Goal: Check status

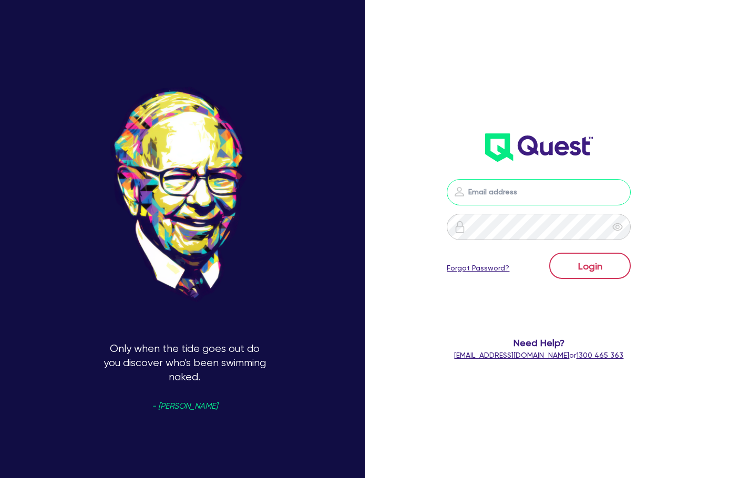
type input "[EMAIL_ADDRESS][DOMAIN_NAME]"
click at [599, 270] on button "Login" at bounding box center [589, 266] width 81 height 26
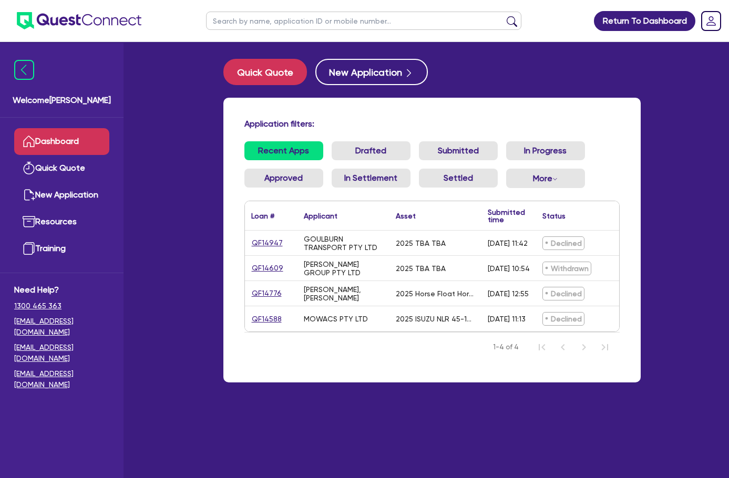
drag, startPoint x: 583, startPoint y: 109, endPoint x: 685, endPoint y: 158, distance: 113.3
click at [583, 109] on div "Application filters: Recent Apps Drafted Submitted In Progress Approved In Sett…" at bounding box center [431, 240] width 417 height 285
drag, startPoint x: 492, startPoint y: 243, endPoint x: 524, endPoint y: 241, distance: 32.1
click at [536, 241] on div "Declined" at bounding box center [582, 243] width 92 height 25
click at [543, 240] on span "Declined" at bounding box center [564, 244] width 42 height 14
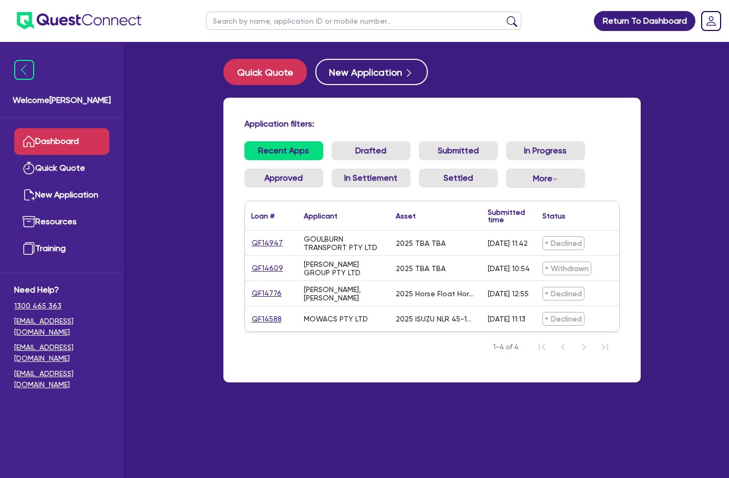
click at [521, 118] on div "Application filters: Recent Apps Drafted Submitted In Progress Approved In Sett…" at bounding box center [431, 240] width 417 height 285
click at [513, 87] on div "Quick Quote New Application Application filters: Recent Apps Drafted Submitted …" at bounding box center [432, 227] width 449 height 337
drag, startPoint x: 397, startPoint y: 180, endPoint x: 542, endPoint y: 264, distance: 168.0
click at [506, 180] on button "More Withdrawn Declined" at bounding box center [545, 178] width 79 height 19
click at [527, 182] on ul "Recent Apps Drafted Submitted In Progress Approved In Settlement Settled More W…" at bounding box center [431, 168] width 375 height 55
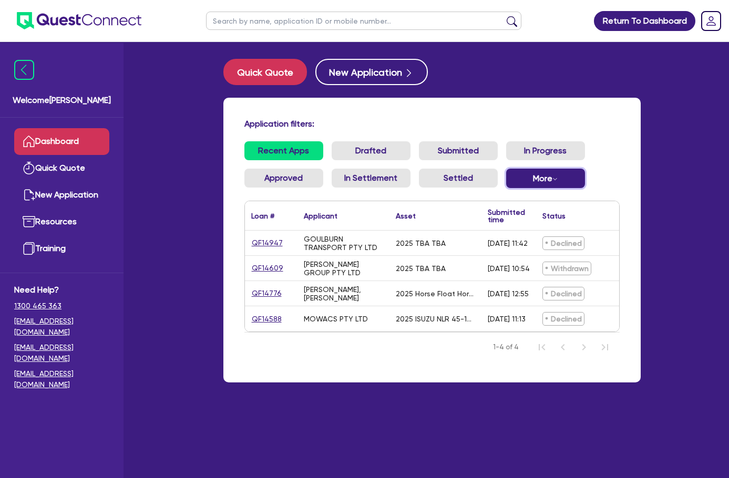
click at [506, 177] on button "More Withdrawn Declined" at bounding box center [545, 178] width 79 height 19
click at [502, 221] on link "Declined" at bounding box center [541, 220] width 79 height 19
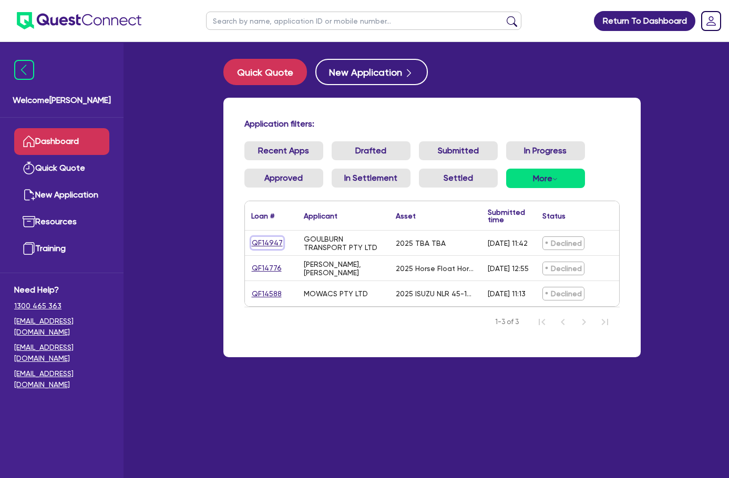
click at [251, 241] on link "QF14947" at bounding box center [267, 243] width 32 height 12
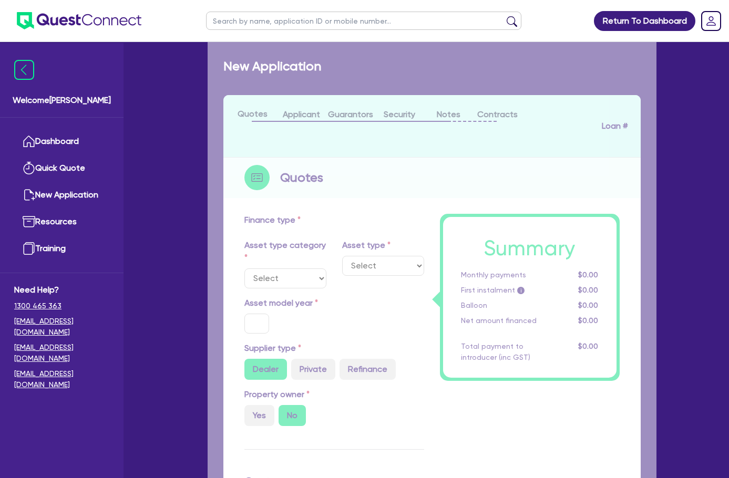
select select "CARS_AND_LIGHT_TRUCKS"
type input "2025"
type input "100,000"
type input "13"
type input "13,000"
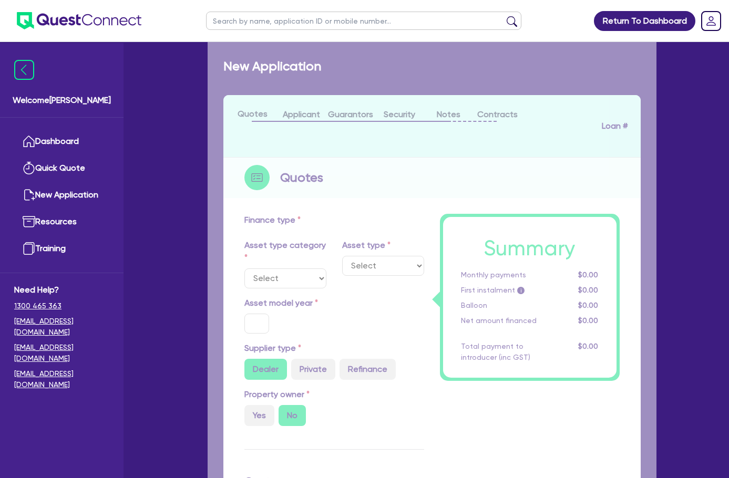
type input "17.95"
type input "1,490"
select select "PASSENGER_VEHICLES"
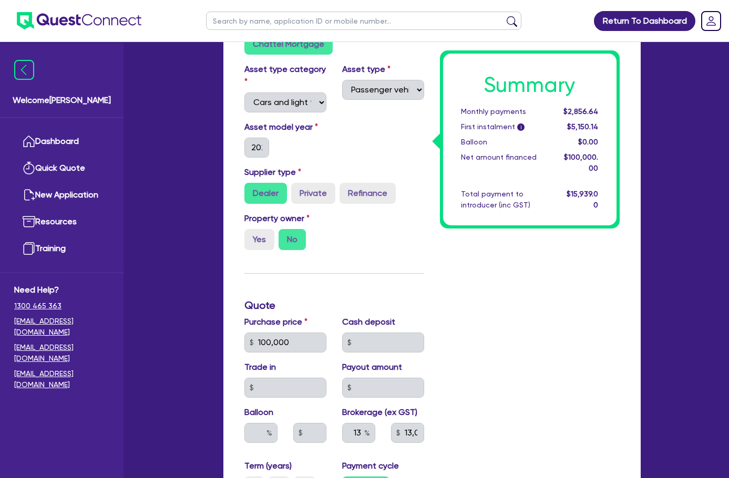
scroll to position [490, 0]
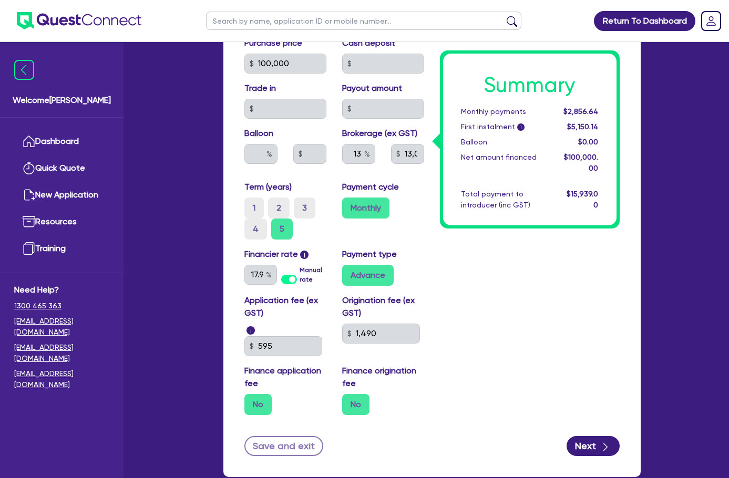
drag, startPoint x: 537, startPoint y: 275, endPoint x: 523, endPoint y: 262, distance: 19.0
click at [536, 274] on div "Summary Monthly payments $2,856.64 First instalment i $5,150.14 Balloon $0.00 N…" at bounding box center [530, 81] width 196 height 686
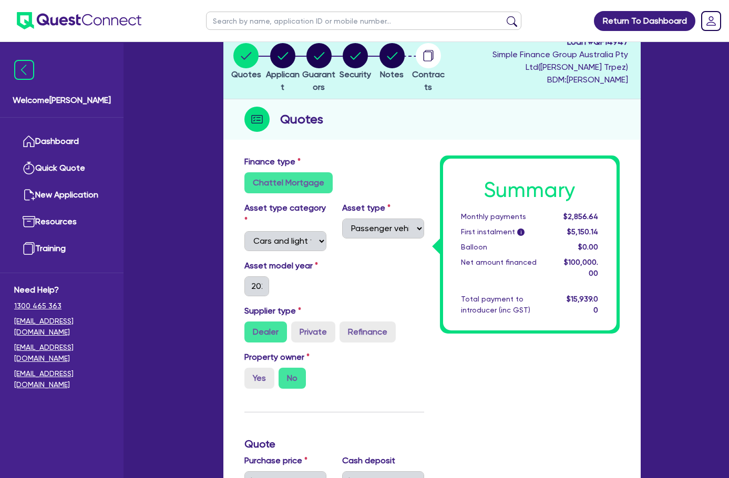
scroll to position [0, 0]
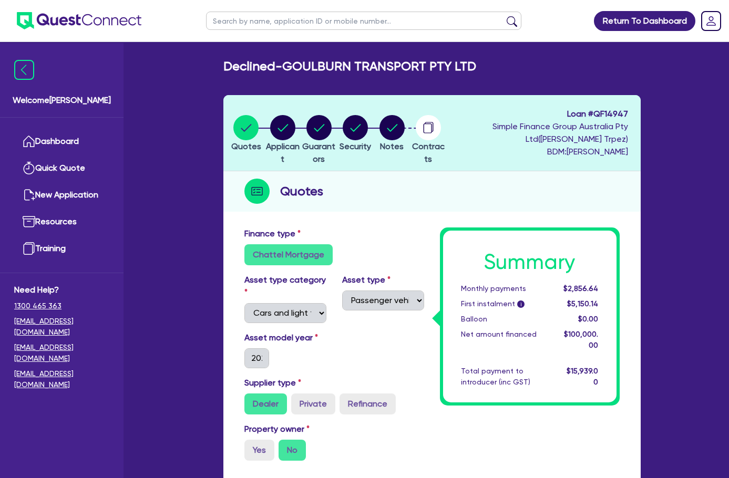
click at [414, 244] on div "Chattel Mortgage" at bounding box center [334, 254] width 180 height 21
